Goal: Obtain resource: Obtain resource

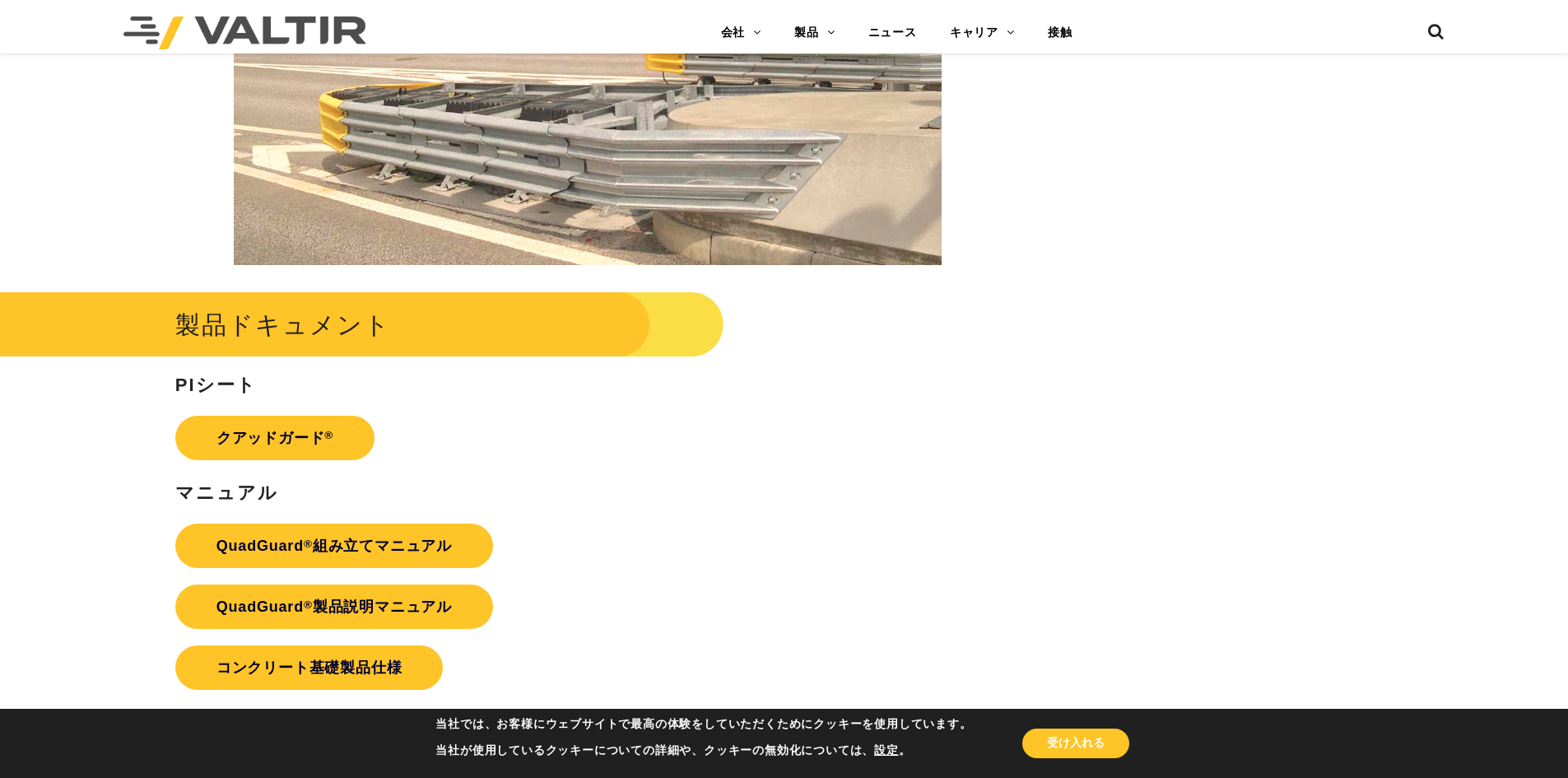
scroll to position [3166, 0]
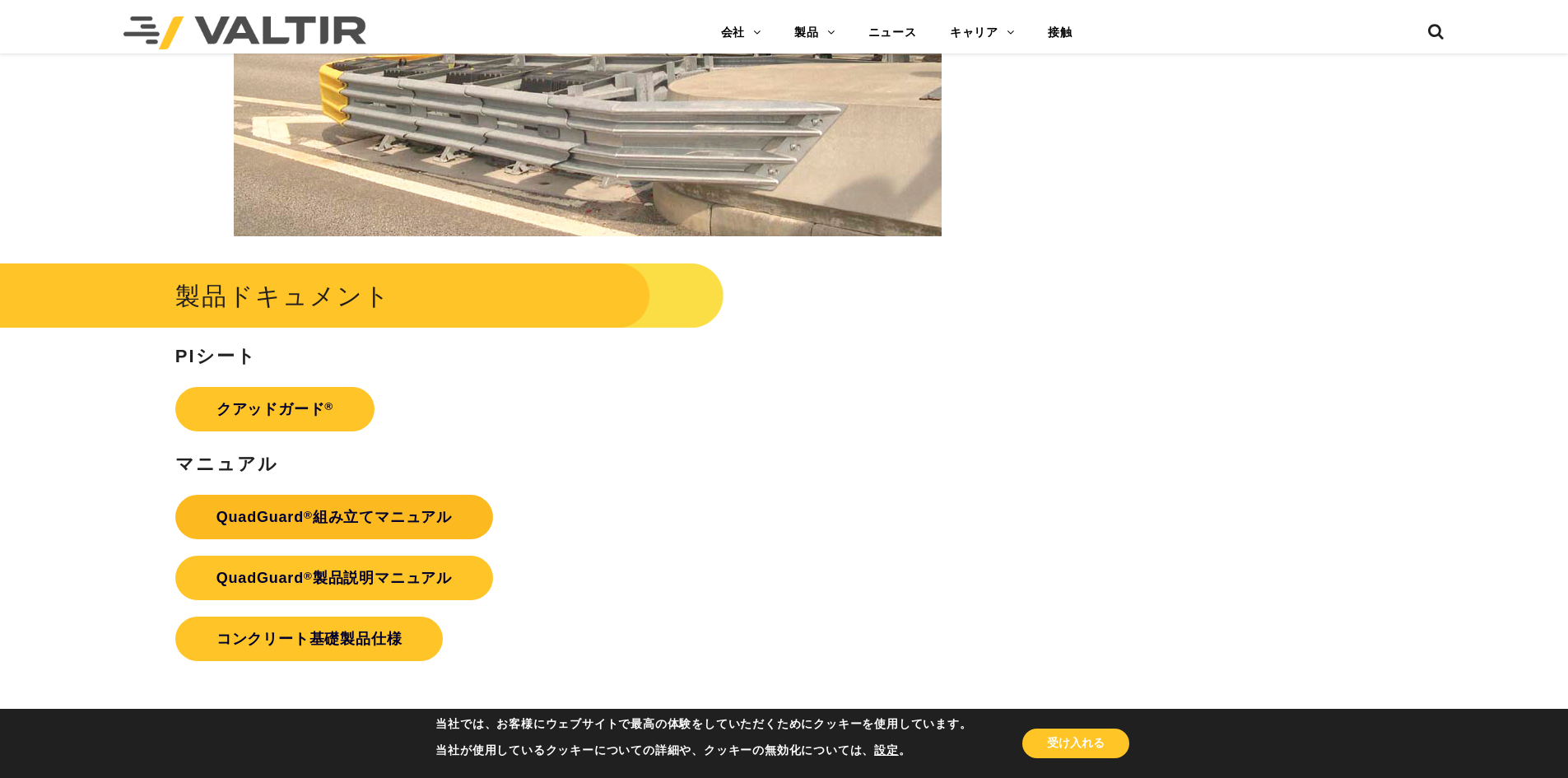
click at [462, 525] on link "QuadGuard ® 組み立てマニュアル" at bounding box center [334, 517] width 318 height 44
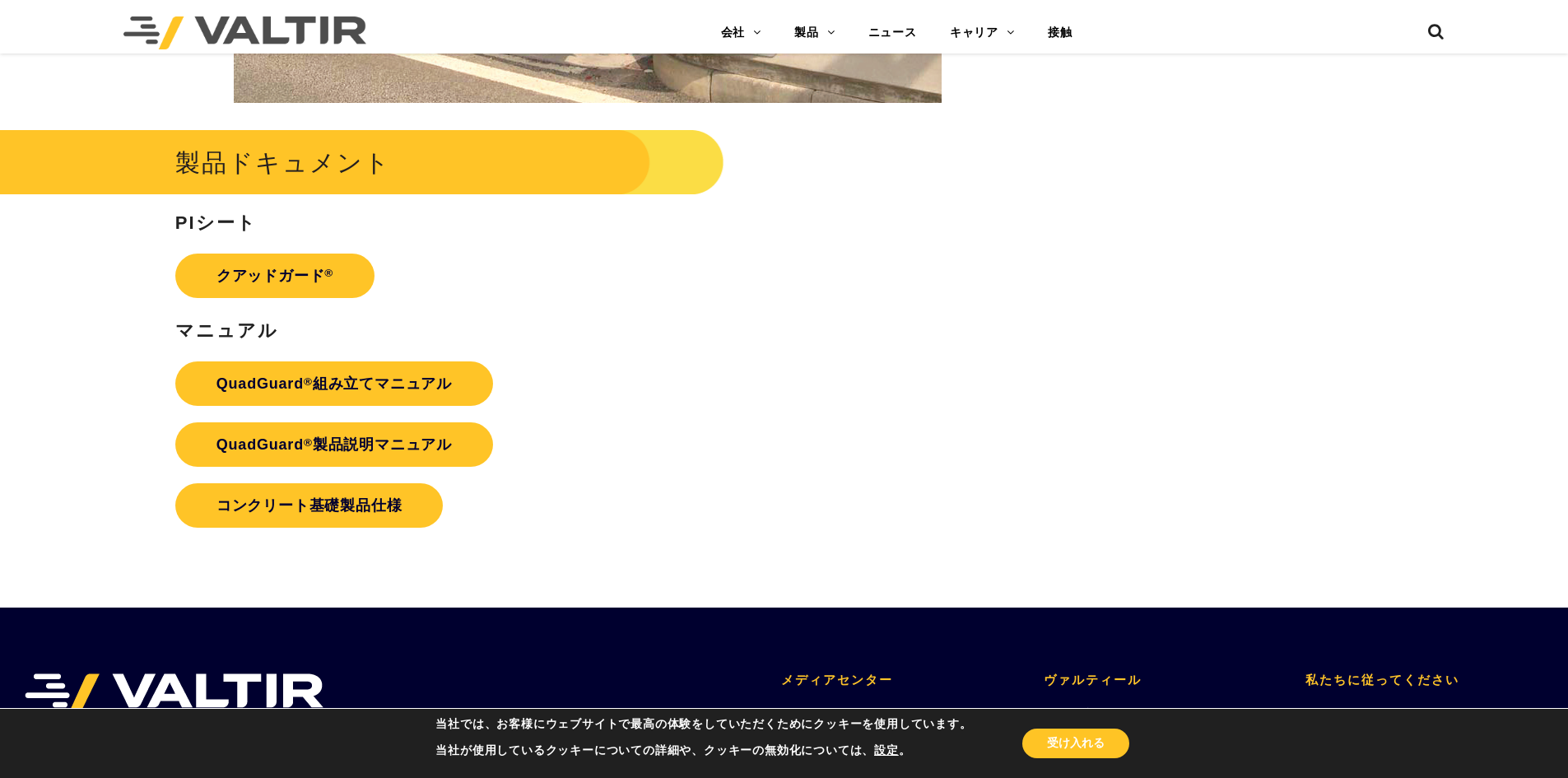
scroll to position [3316, 0]
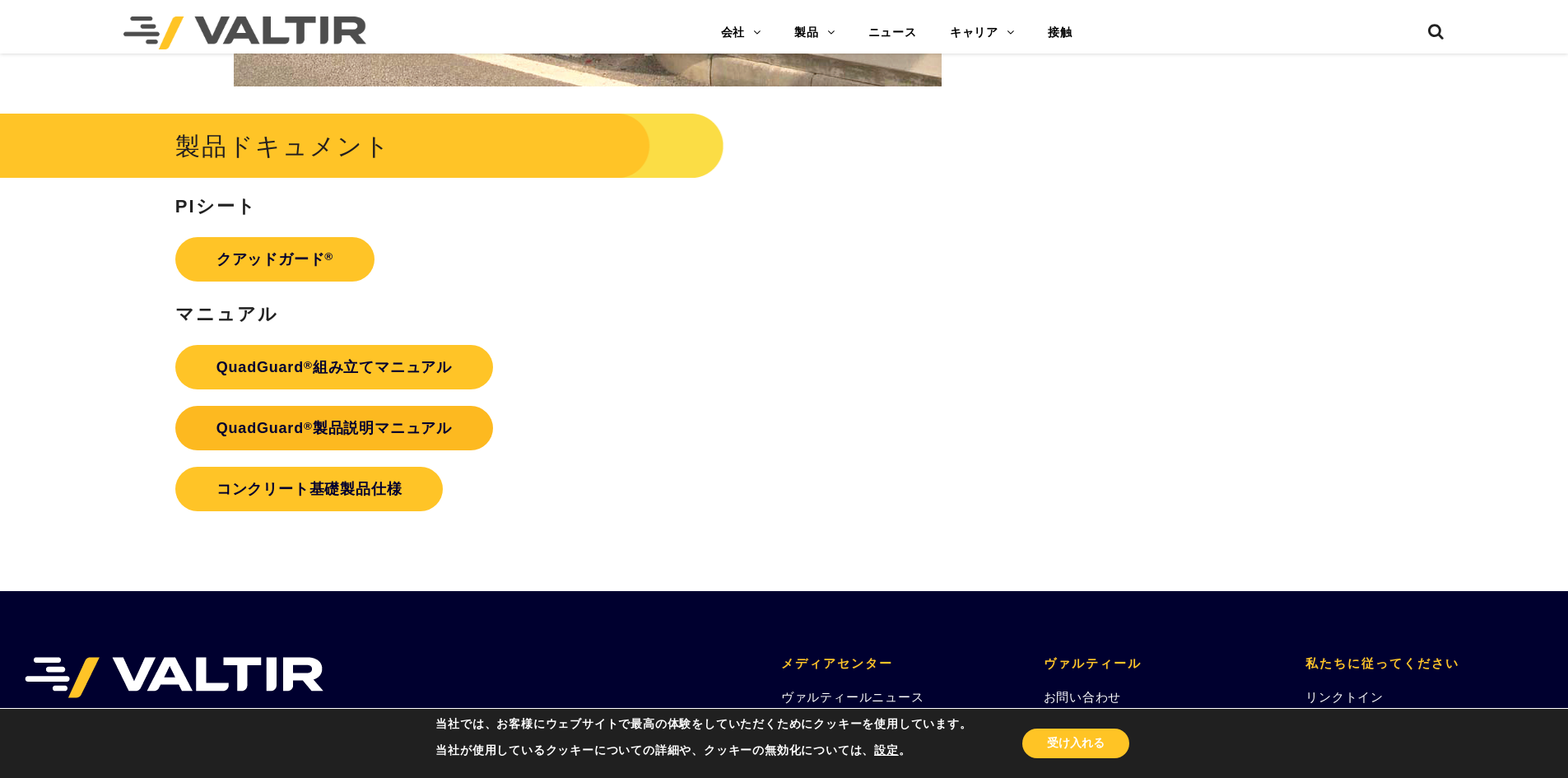
click at [464, 430] on link "QuadGuard ® 製品説明マニュアル" at bounding box center [334, 428] width 318 height 44
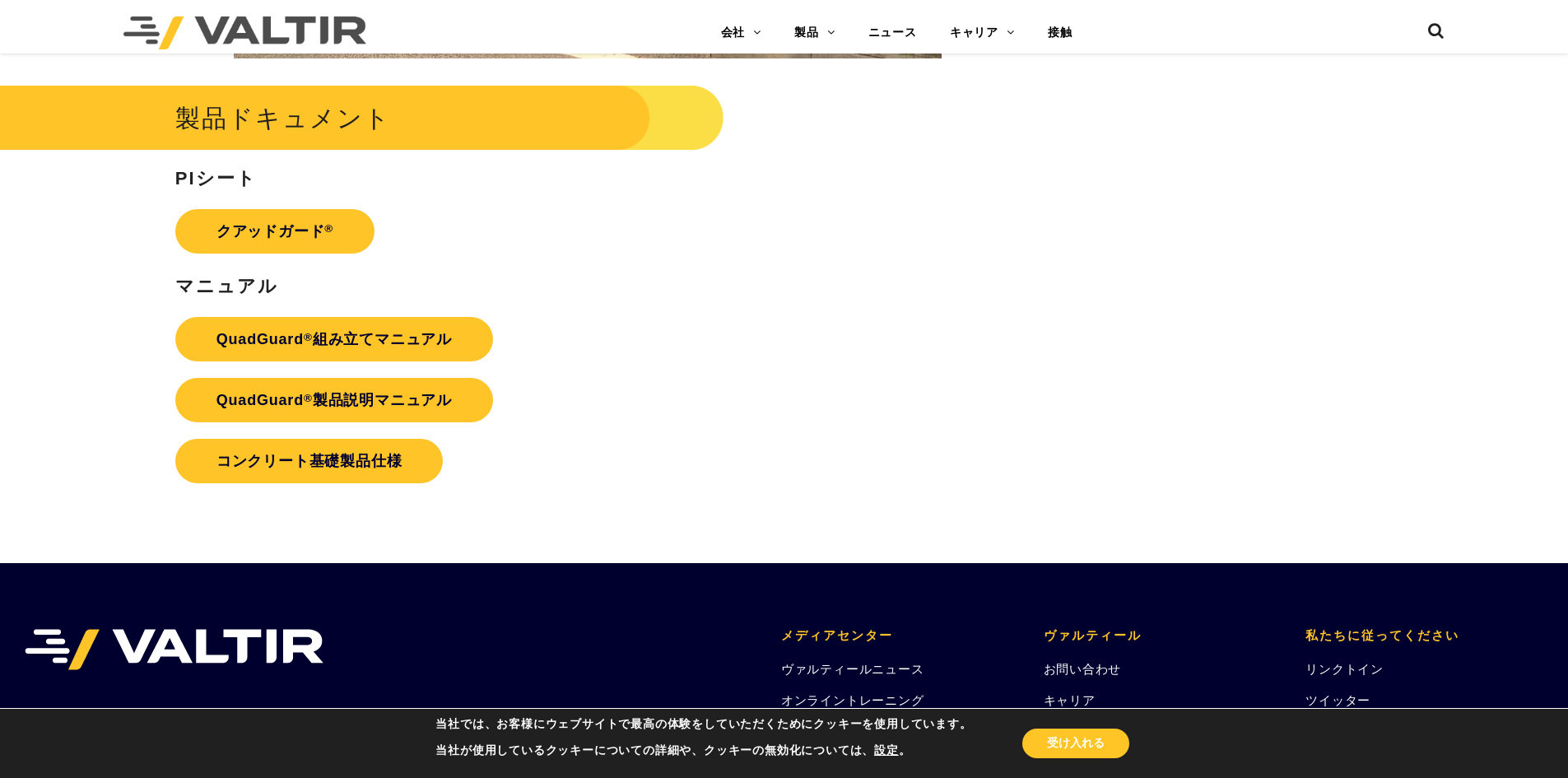
scroll to position [3349, 0]
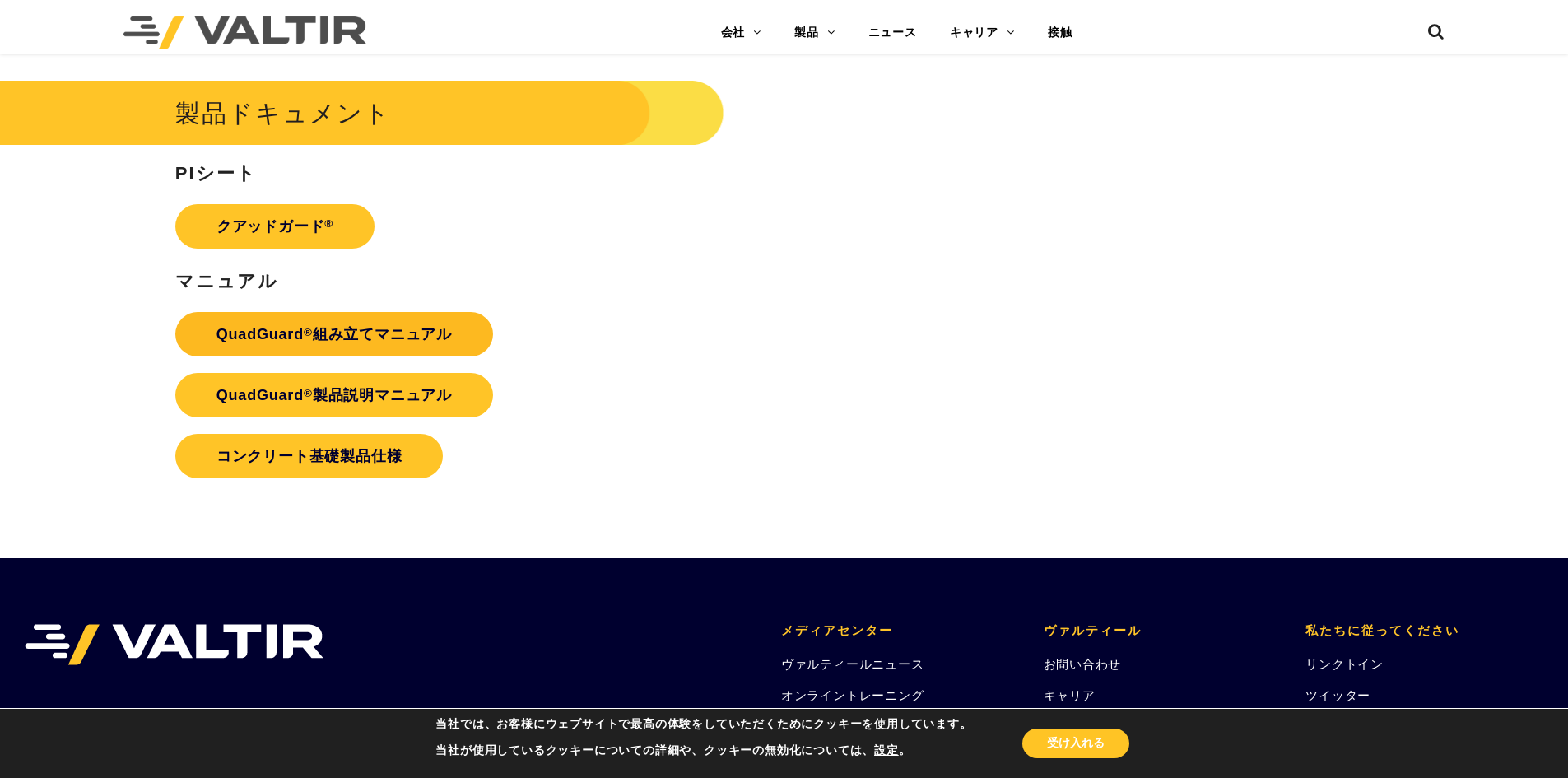
click at [351, 331] on font "組み立てマニュアル" at bounding box center [382, 333] width 139 height 16
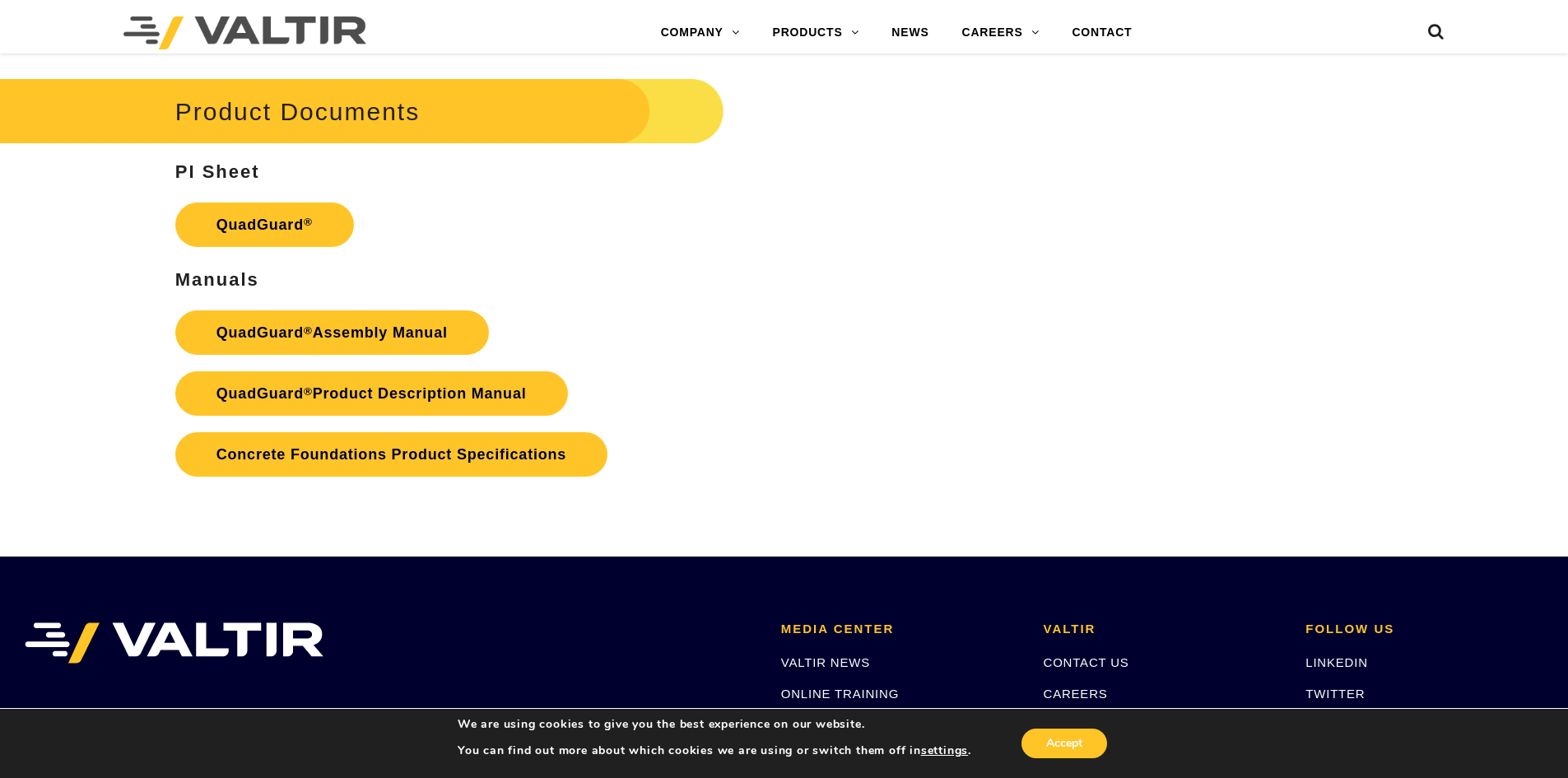
scroll to position [3334, 0]
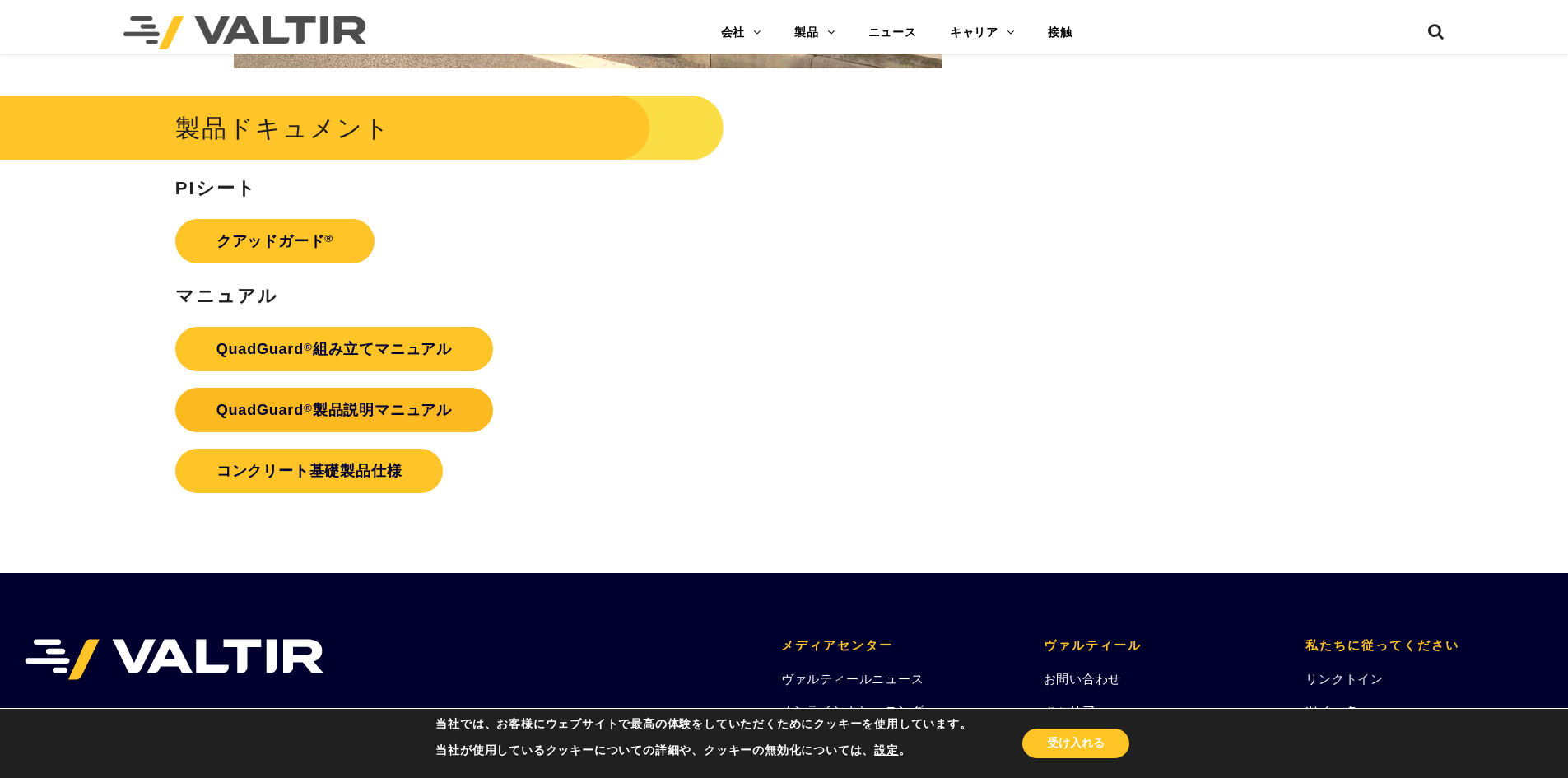
click at [460, 416] on link "QuadGuard ® 製品説明マニュアル" at bounding box center [334, 409] width 318 height 44
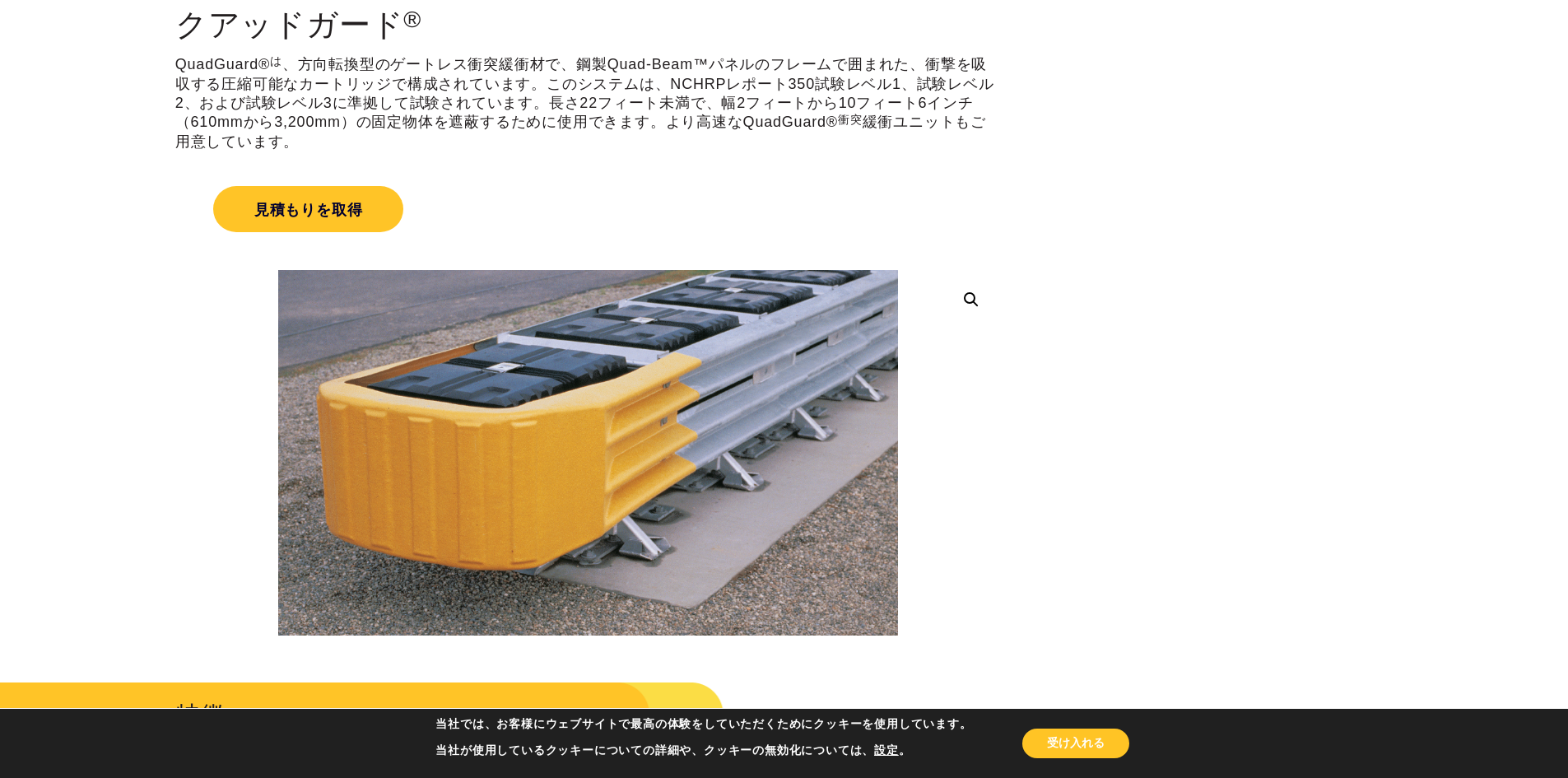
scroll to position [122, 0]
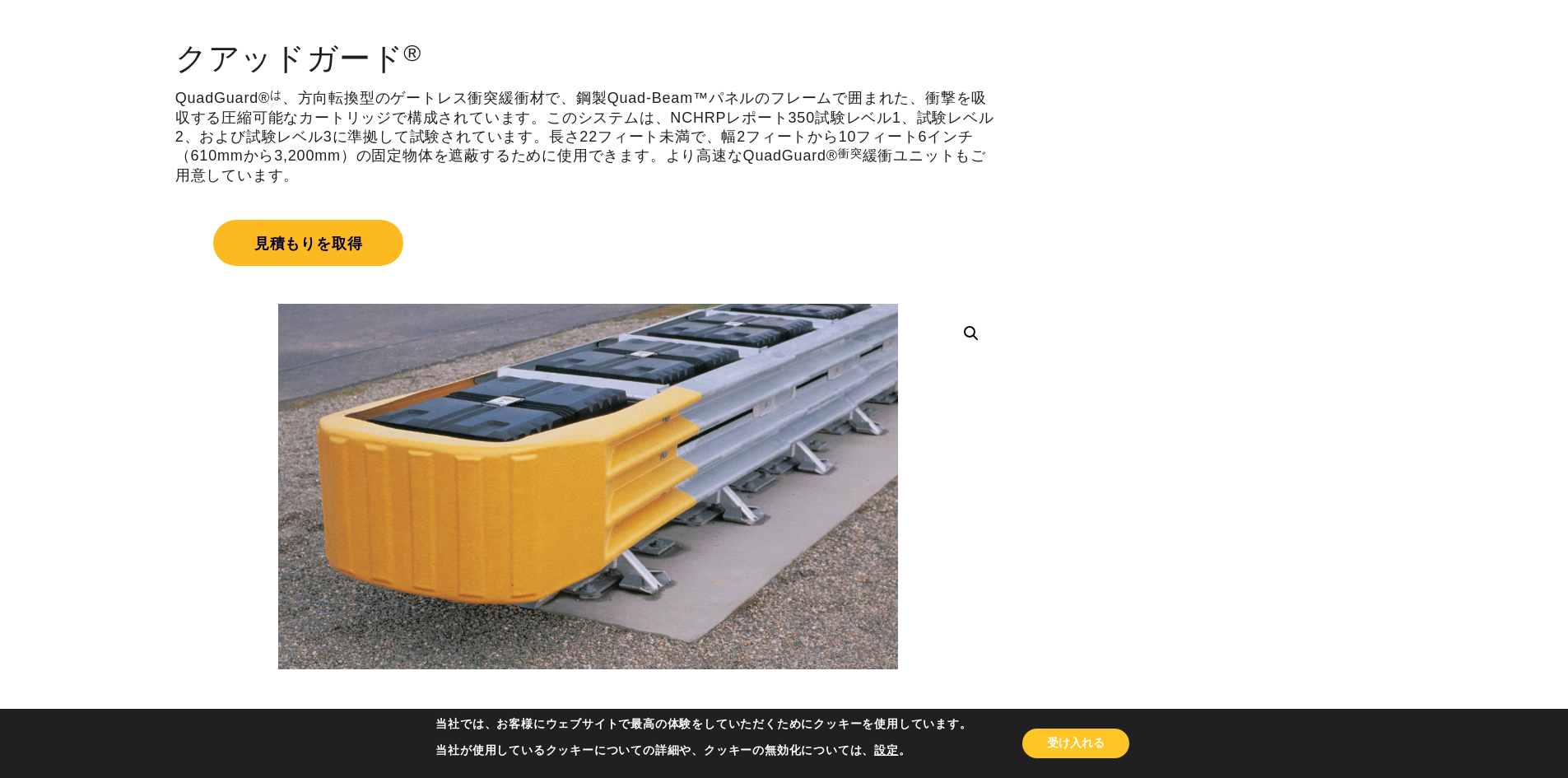
click at [330, 241] on font "見積もりを取得" at bounding box center [309, 243] width 108 height 16
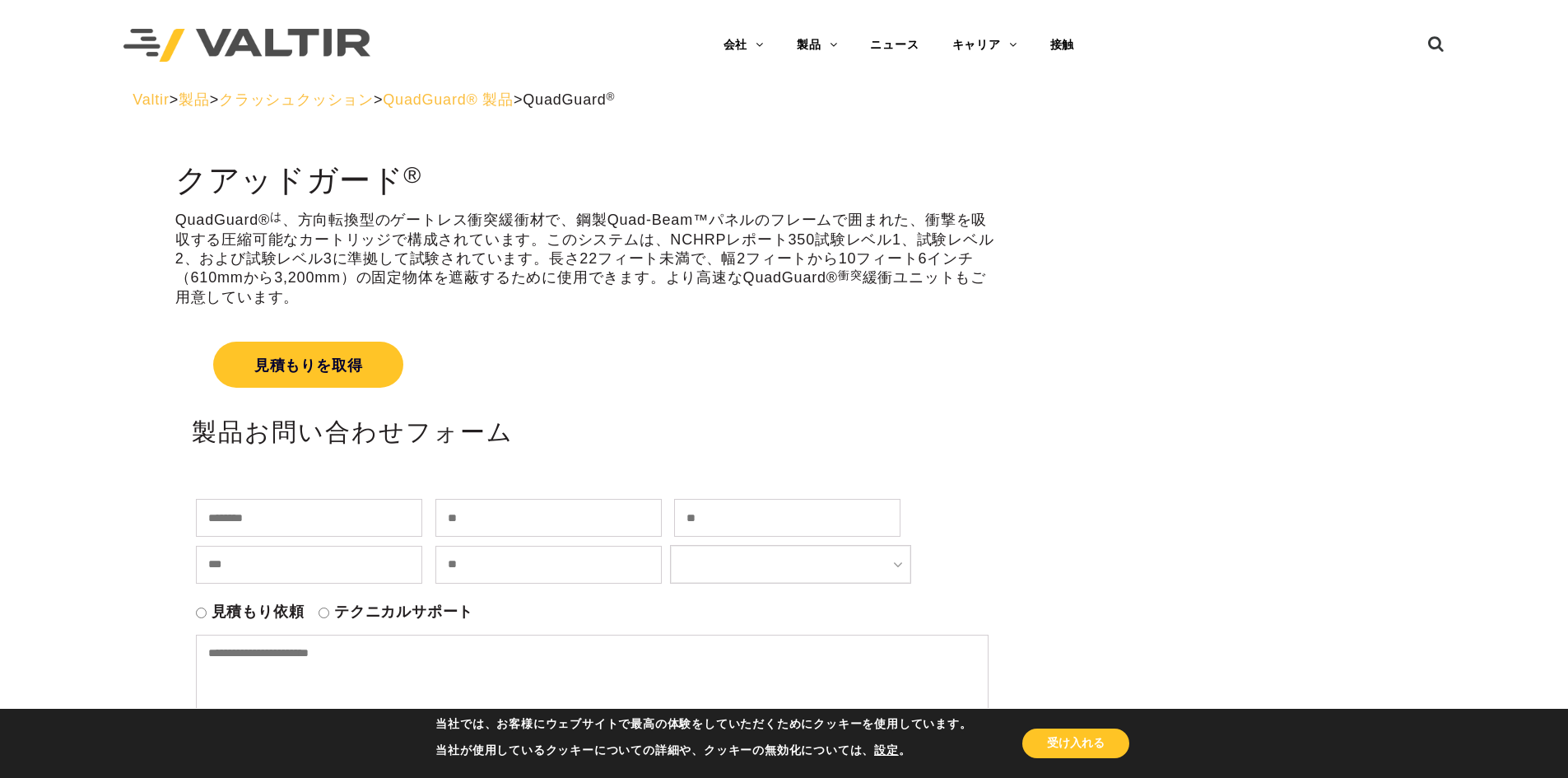
scroll to position [122, 0]
